Goal: Book appointment/travel/reservation

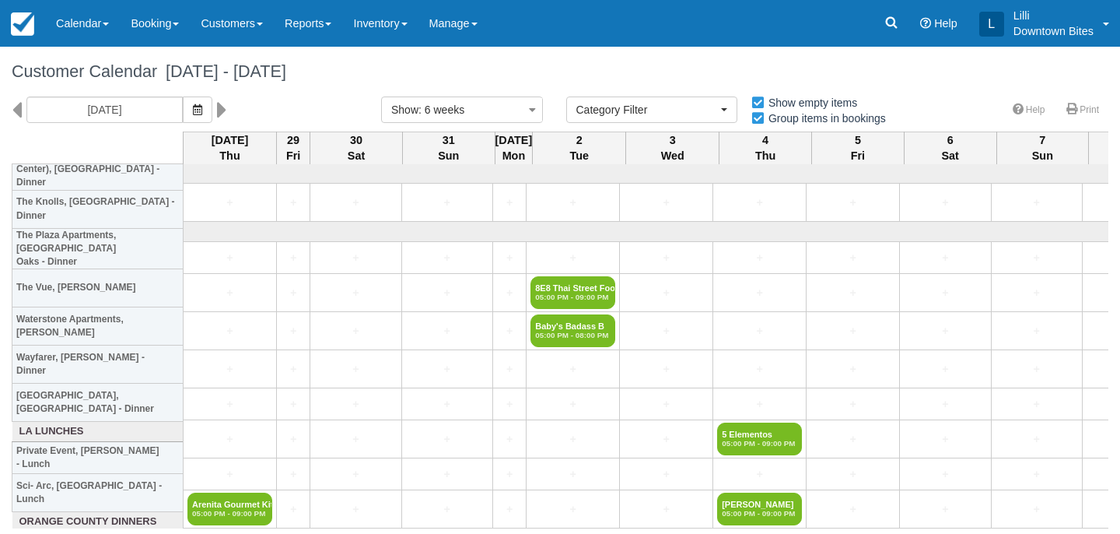
select select
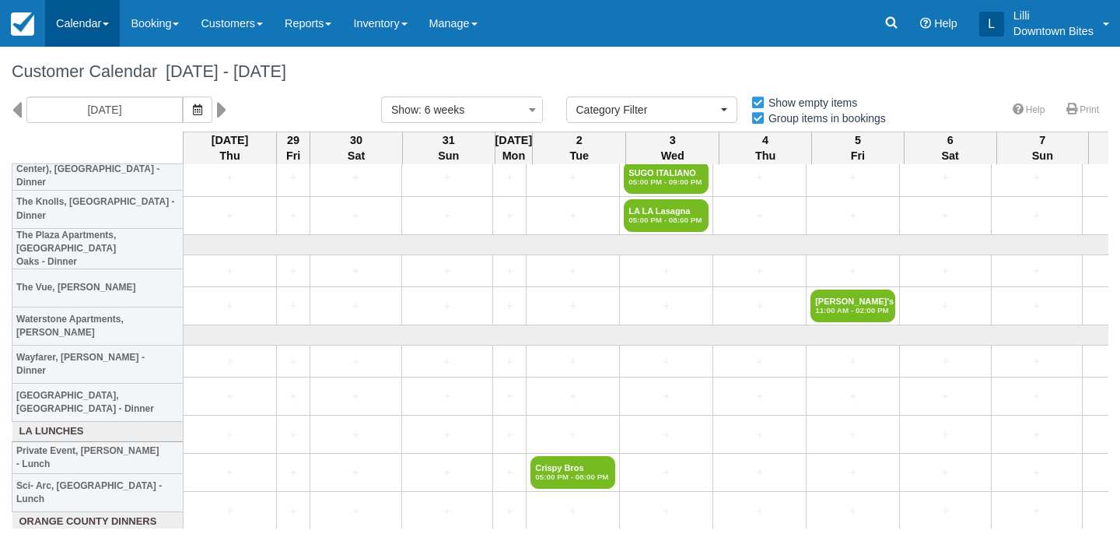
click at [86, 22] on link "Calendar" at bounding box center [82, 23] width 75 height 47
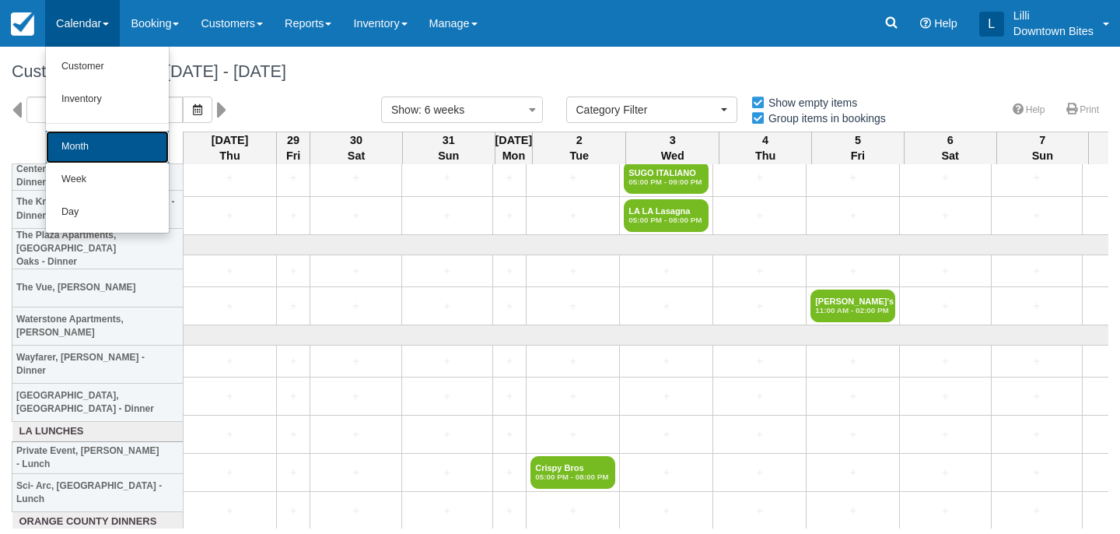
click at [93, 152] on link "Month" at bounding box center [107, 147] width 123 height 33
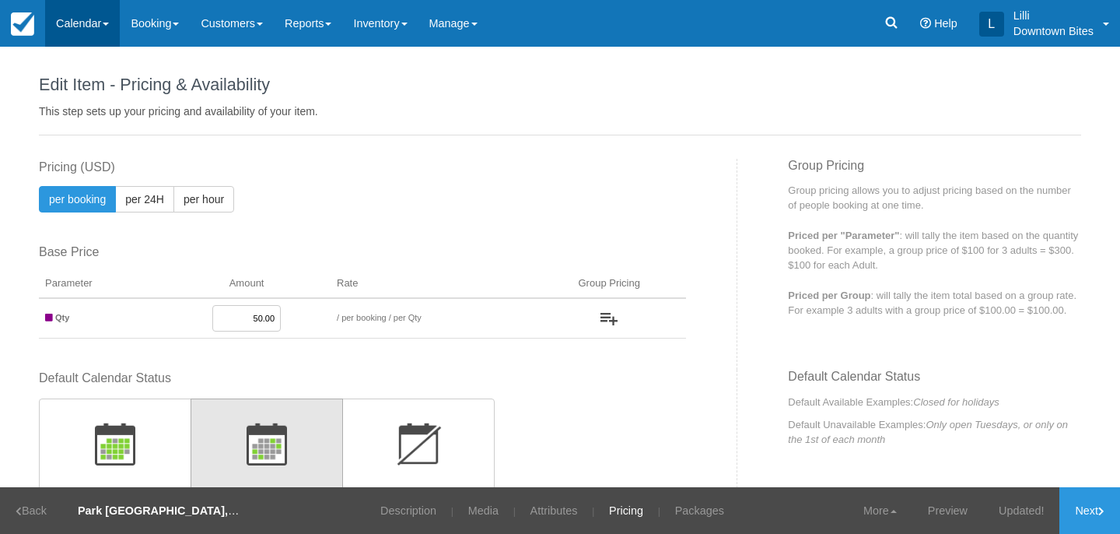
scroll to position [634, 0]
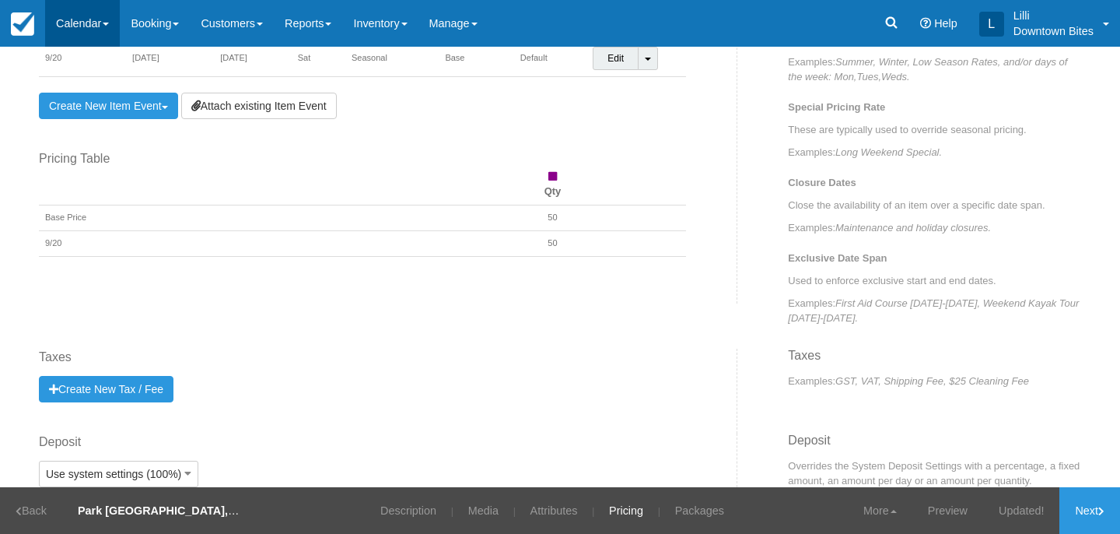
click at [85, 17] on link "Calendar" at bounding box center [82, 23] width 75 height 47
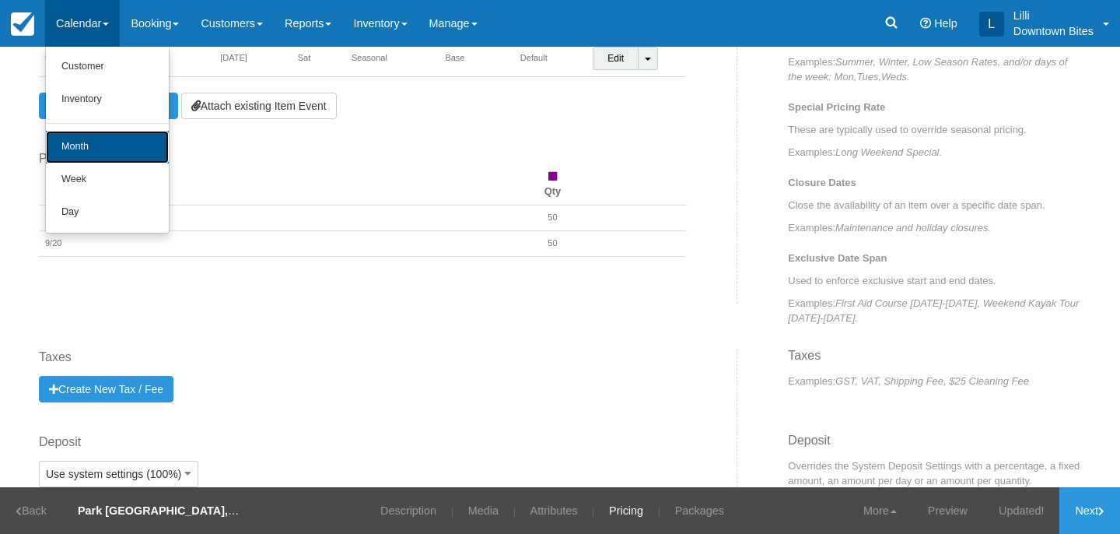
click at [90, 140] on link "Month" at bounding box center [107, 147] width 123 height 33
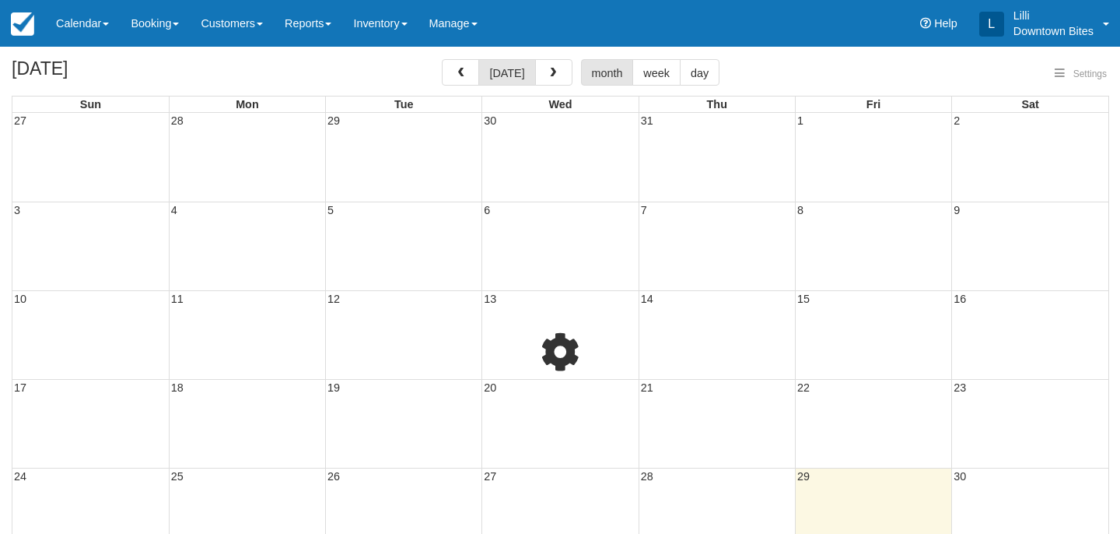
select select
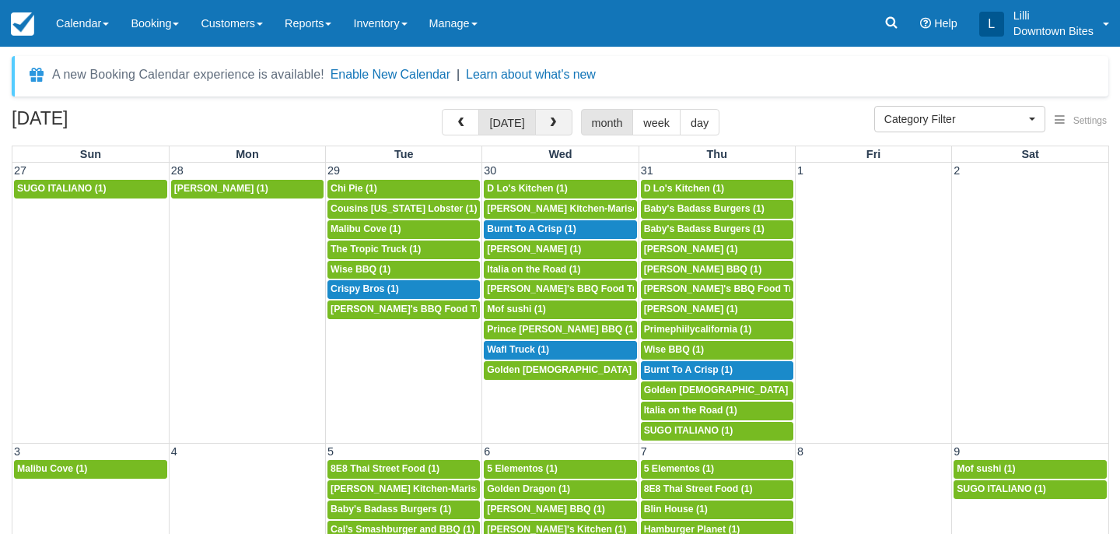
click at [542, 122] on button "button" at bounding box center [553, 122] width 37 height 26
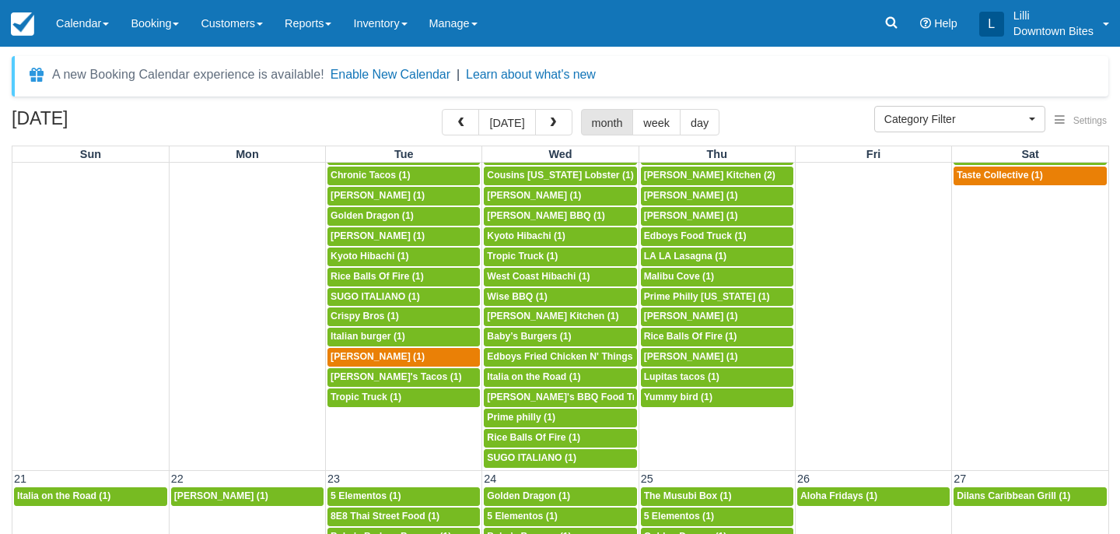
scroll to position [601, 0]
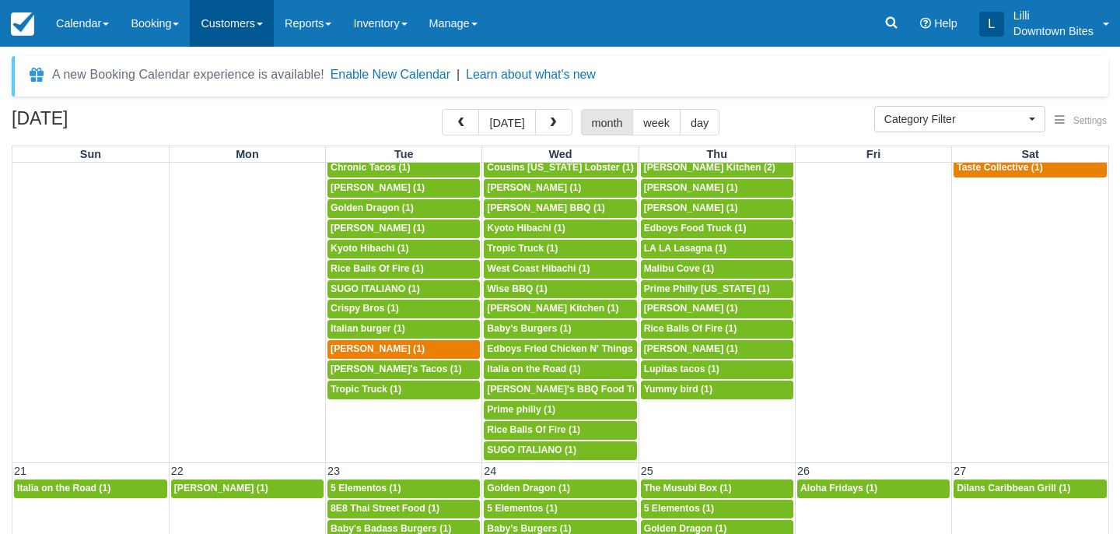
click at [234, 25] on link "Customers" at bounding box center [232, 23] width 84 height 47
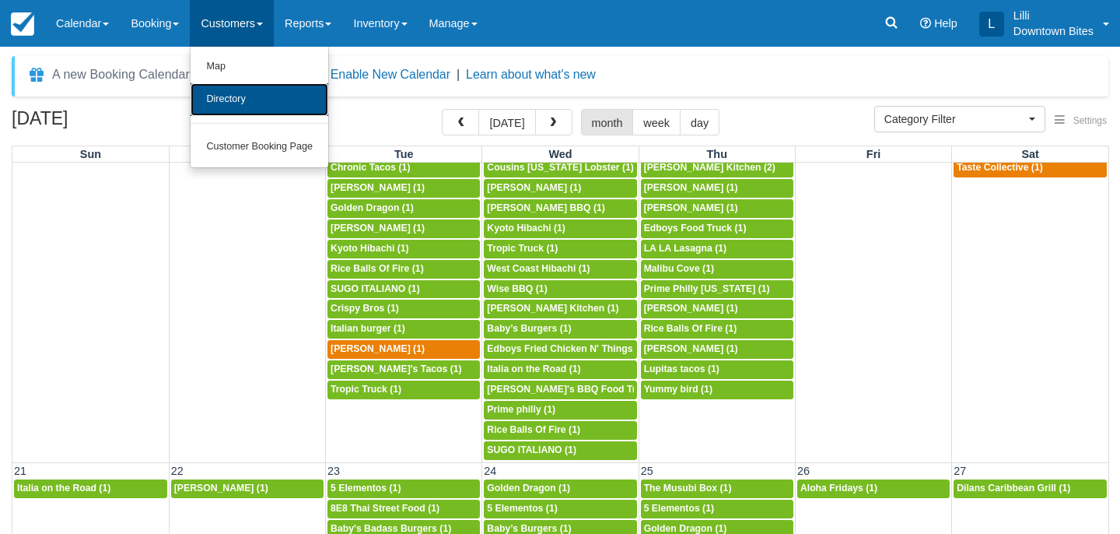
click at [262, 96] on link "Directory" at bounding box center [260, 99] width 138 height 33
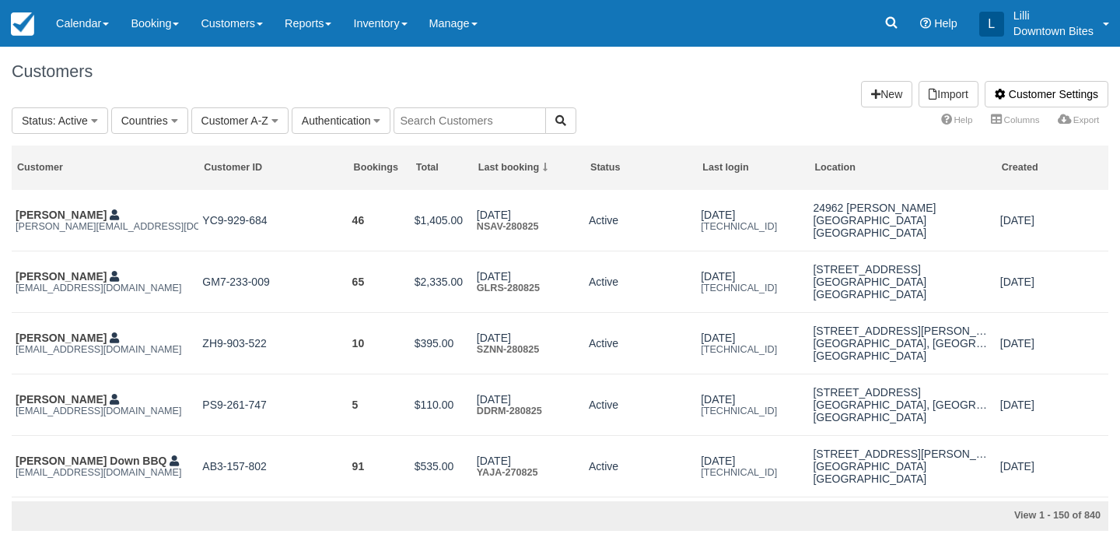
click at [482, 131] on input "text" at bounding box center [470, 120] width 152 height 26
type input "lilli"
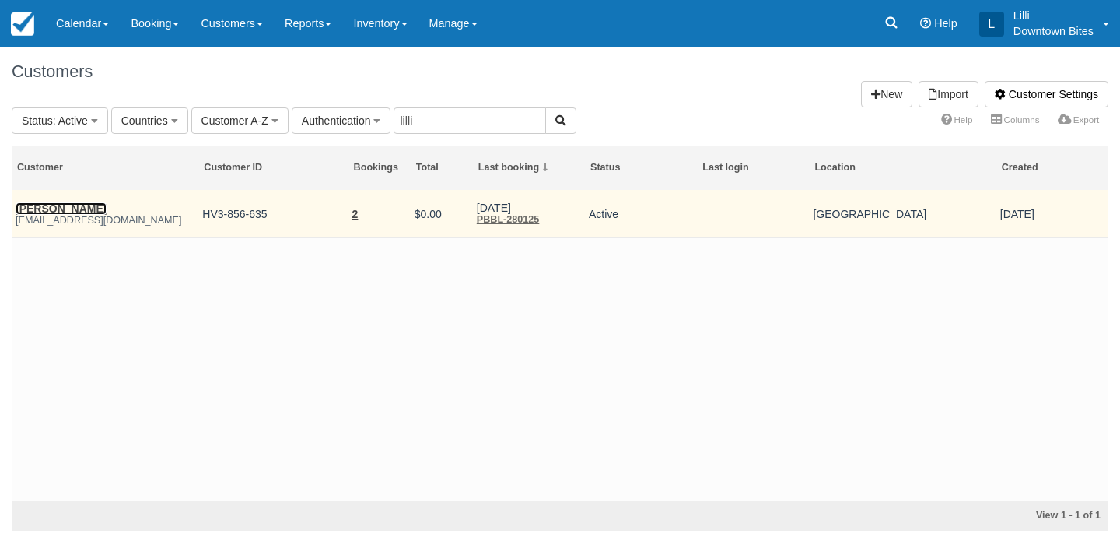
click at [68, 205] on link "James Mcintosh" at bounding box center [61, 208] width 91 height 12
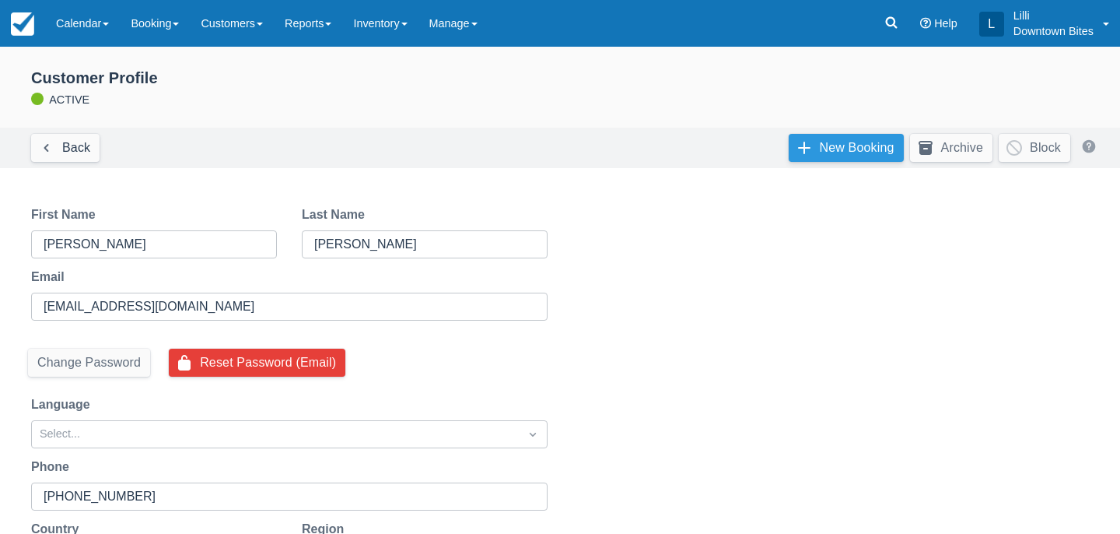
click at [829, 142] on link "New Booking" at bounding box center [846, 148] width 115 height 28
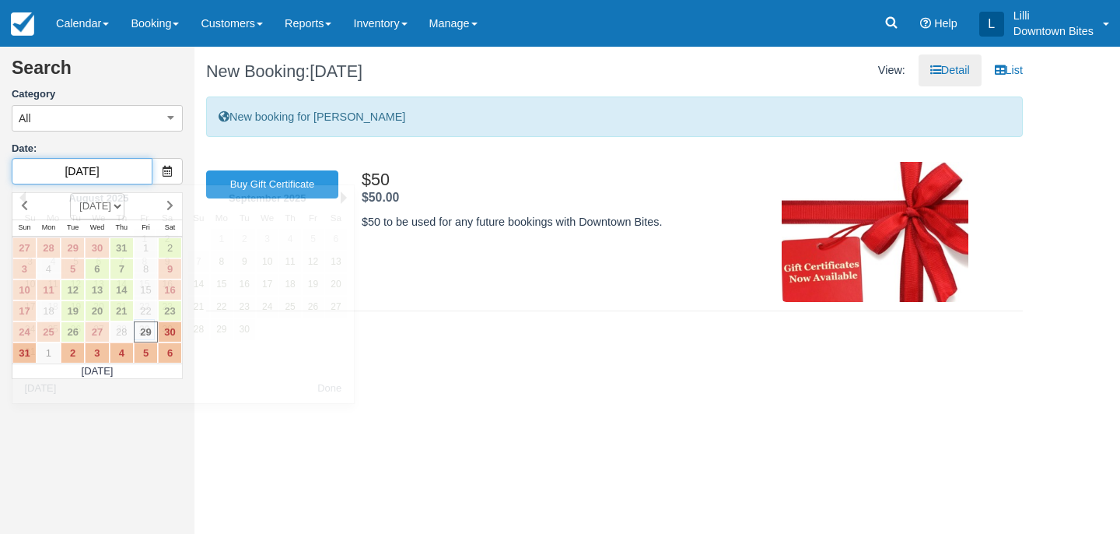
click at [125, 173] on input "[DATE]" at bounding box center [82, 171] width 141 height 26
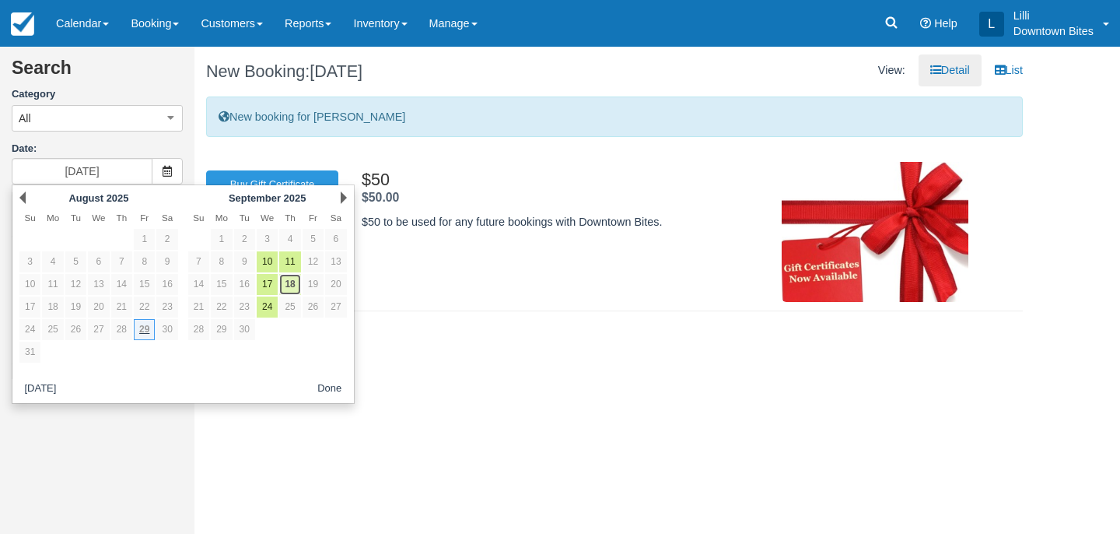
click at [293, 282] on link "18" at bounding box center [289, 284] width 21 height 21
type input "09/18/25"
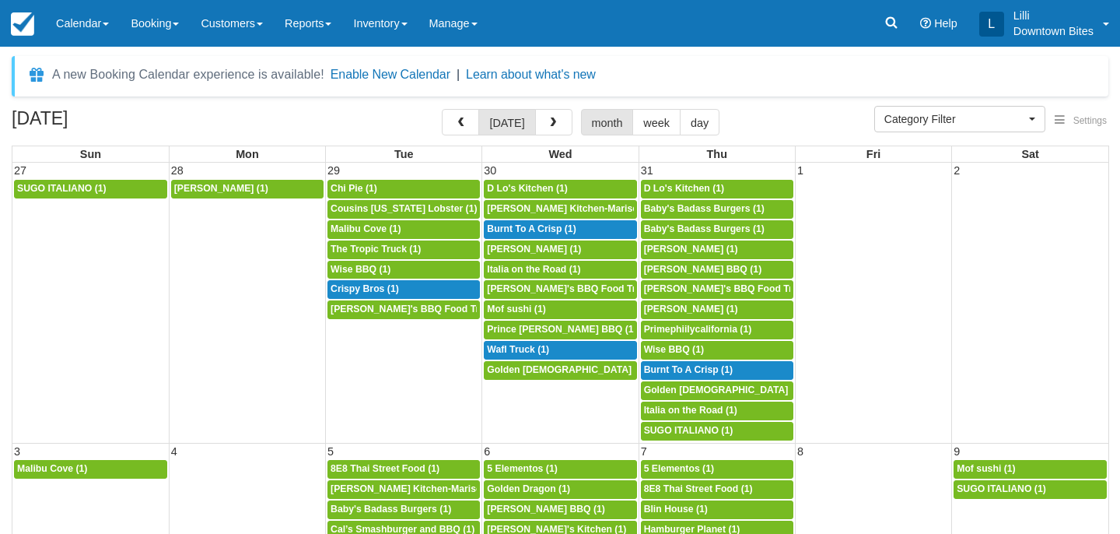
select select
click at [548, 132] on button "button" at bounding box center [553, 122] width 37 height 26
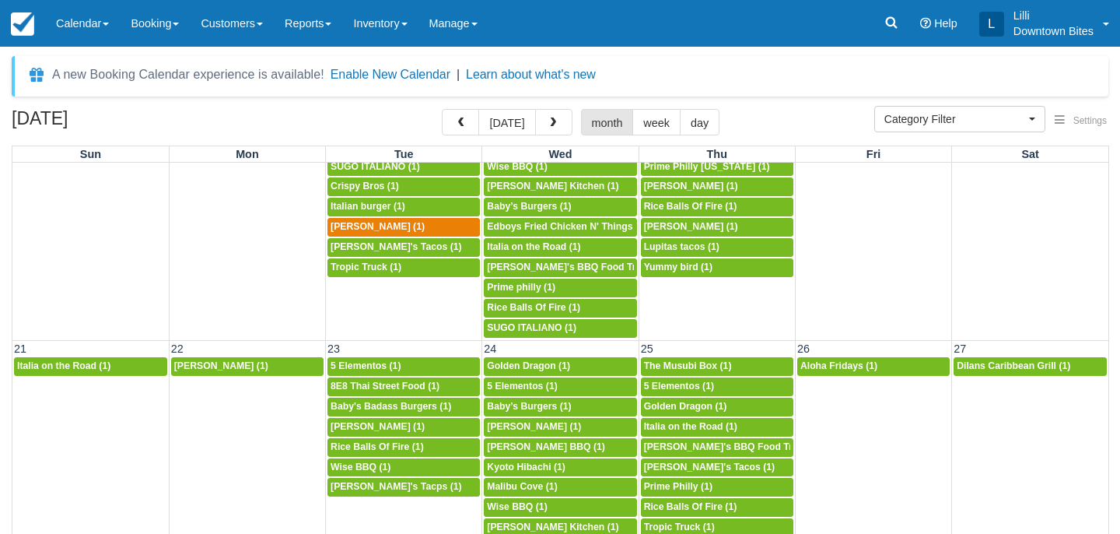
scroll to position [615, 0]
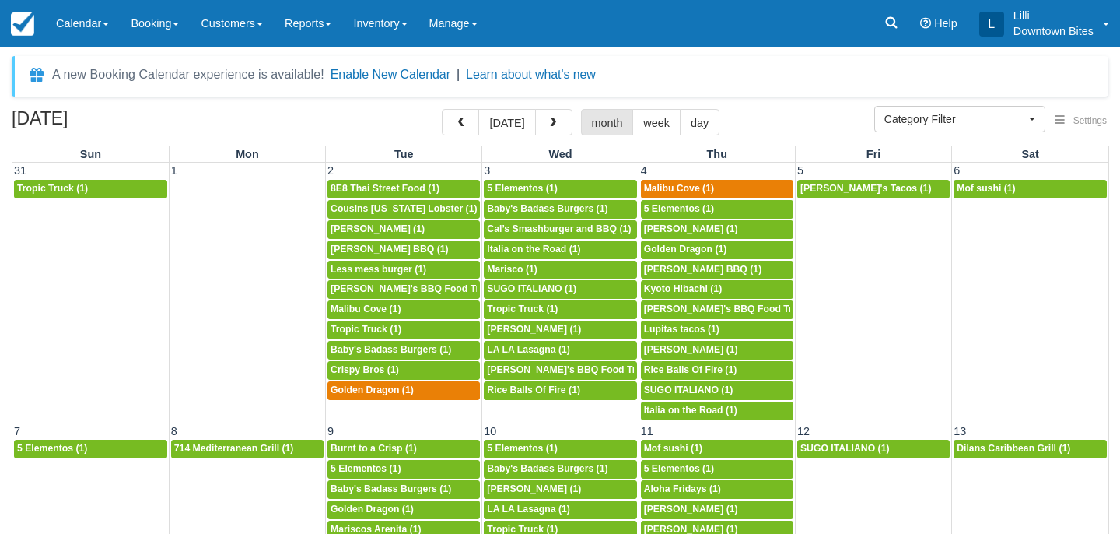
select select
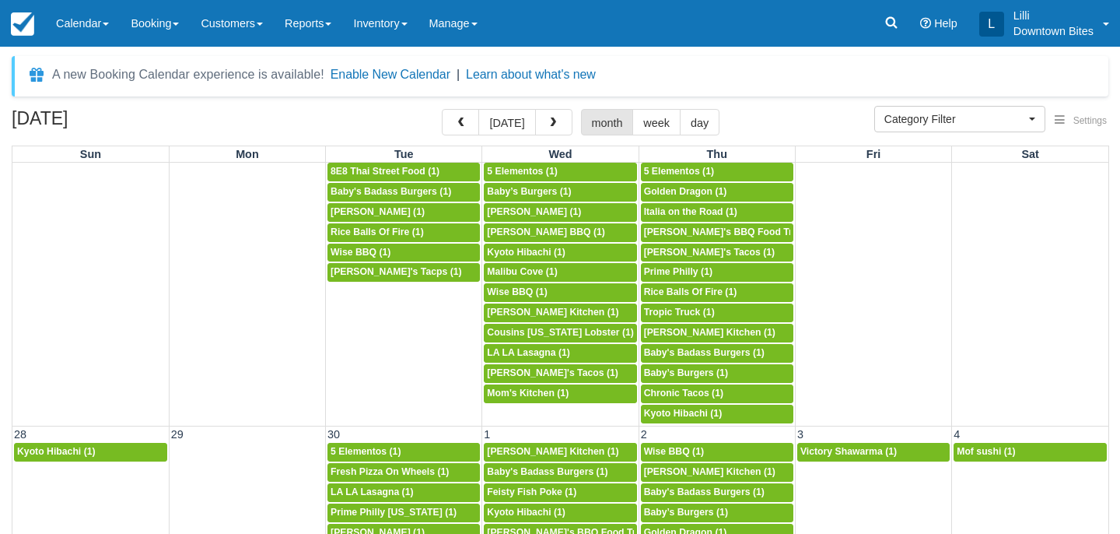
scroll to position [785, 0]
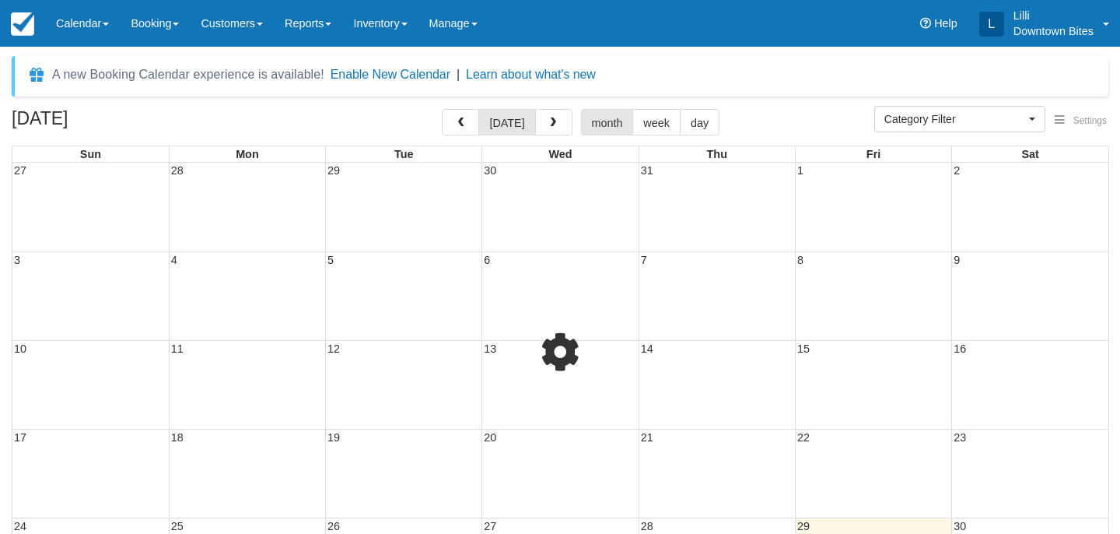
select select
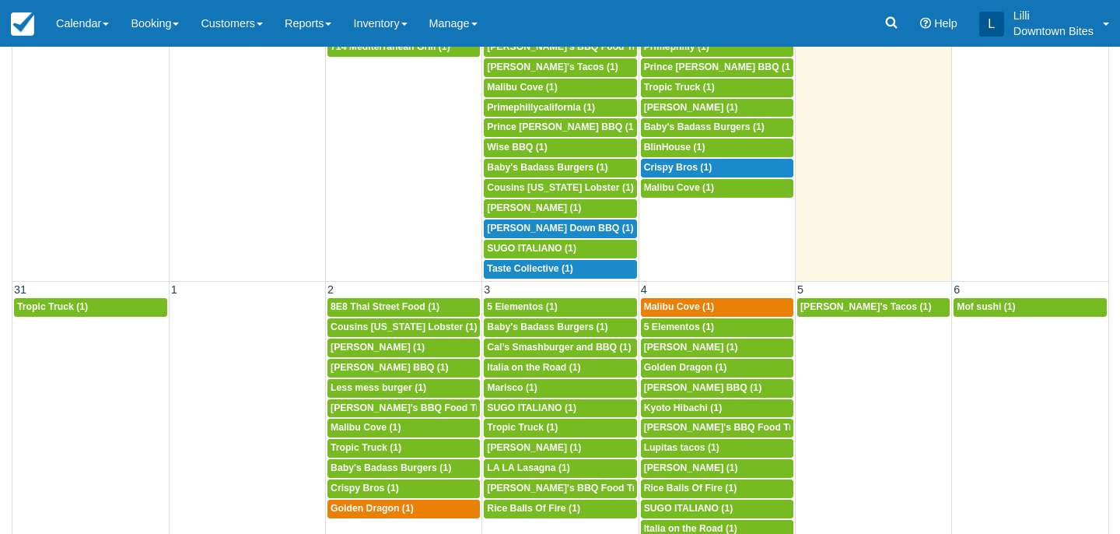
scroll to position [168, 0]
